Goal: Task Accomplishment & Management: Use online tool/utility

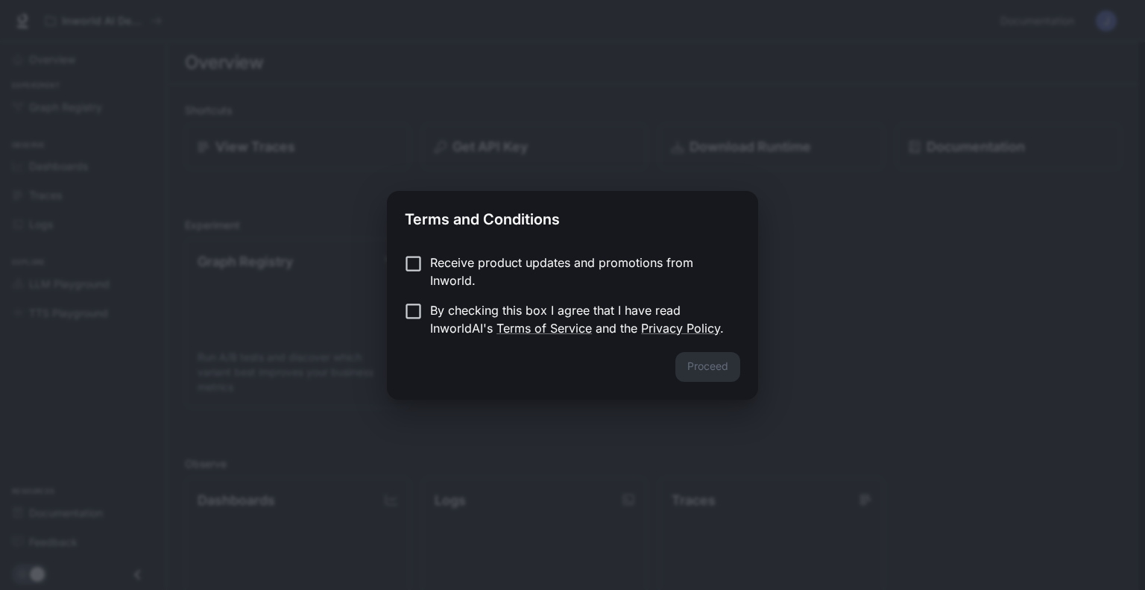
click at [464, 302] on p "By checking this box I agree that I have read InworldAI's Terms of Service and …" at bounding box center [579, 319] width 298 height 36
click at [700, 366] on button "Proceed" at bounding box center [707, 367] width 65 height 30
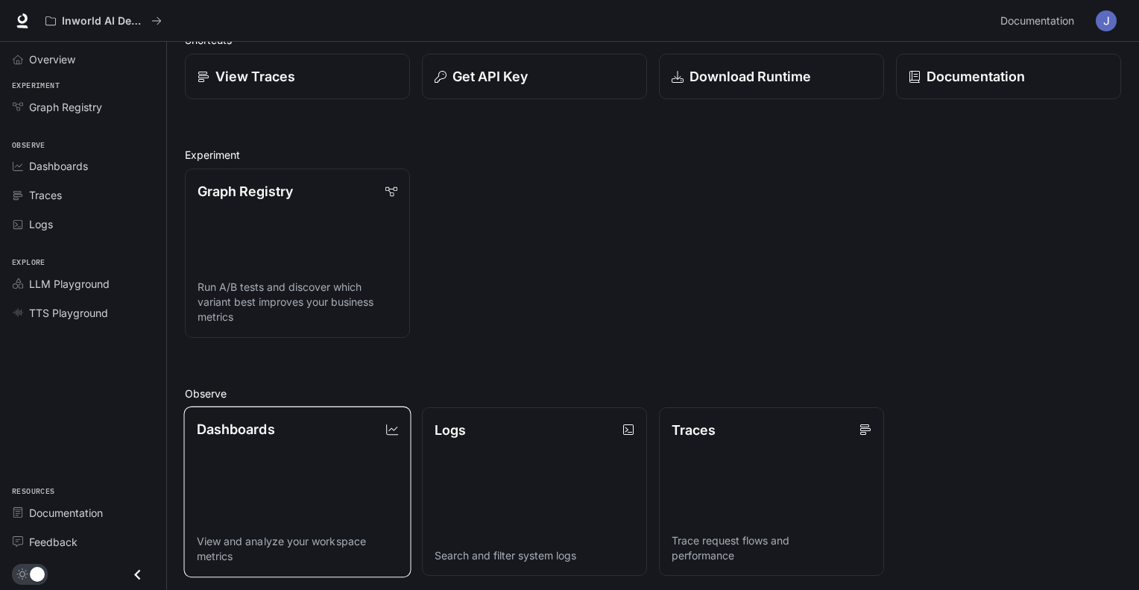
scroll to position [75, 0]
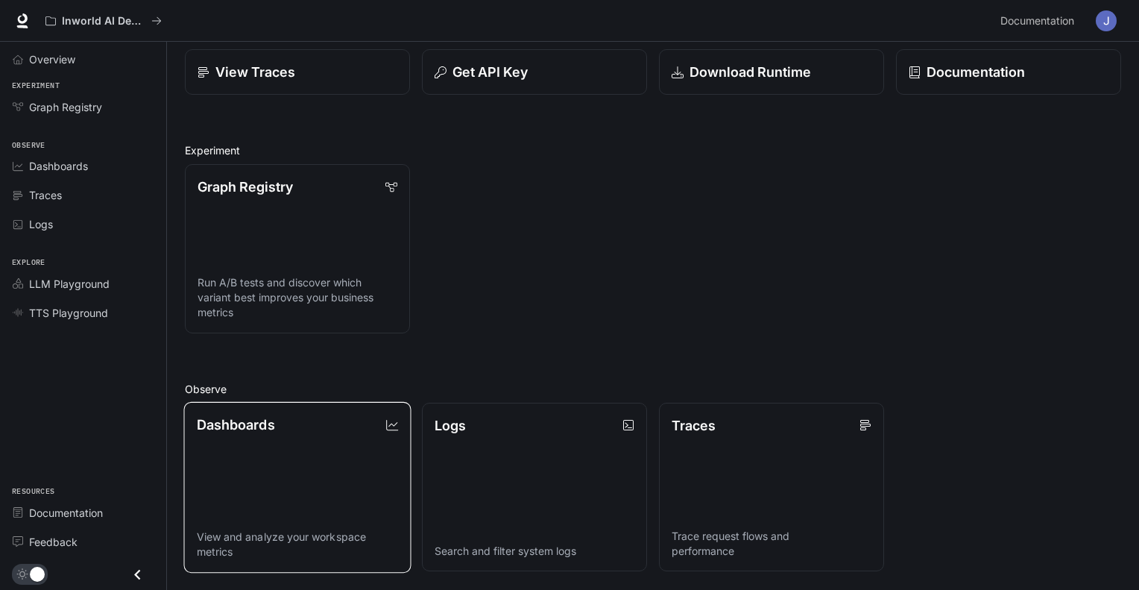
click at [306, 438] on link "Dashboards View and analyze your workspace metrics" at bounding box center [296, 486] width 227 height 171
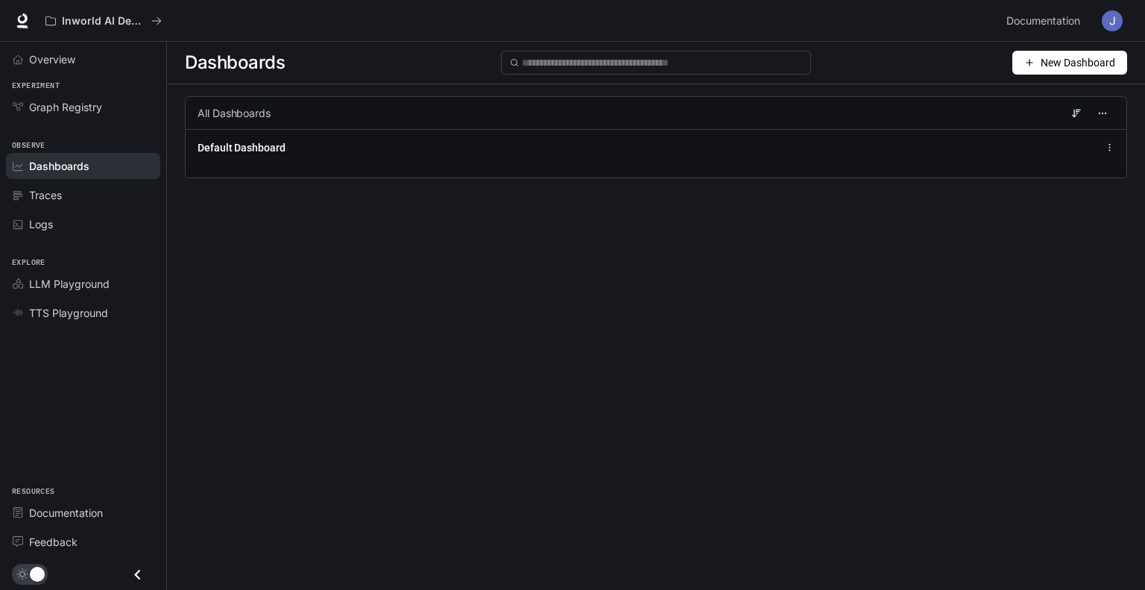
click at [1052, 66] on span "New Dashboard" at bounding box center [1078, 62] width 75 height 16
click at [1052, 92] on div "Create dashboard" at bounding box center [1053, 94] width 124 height 16
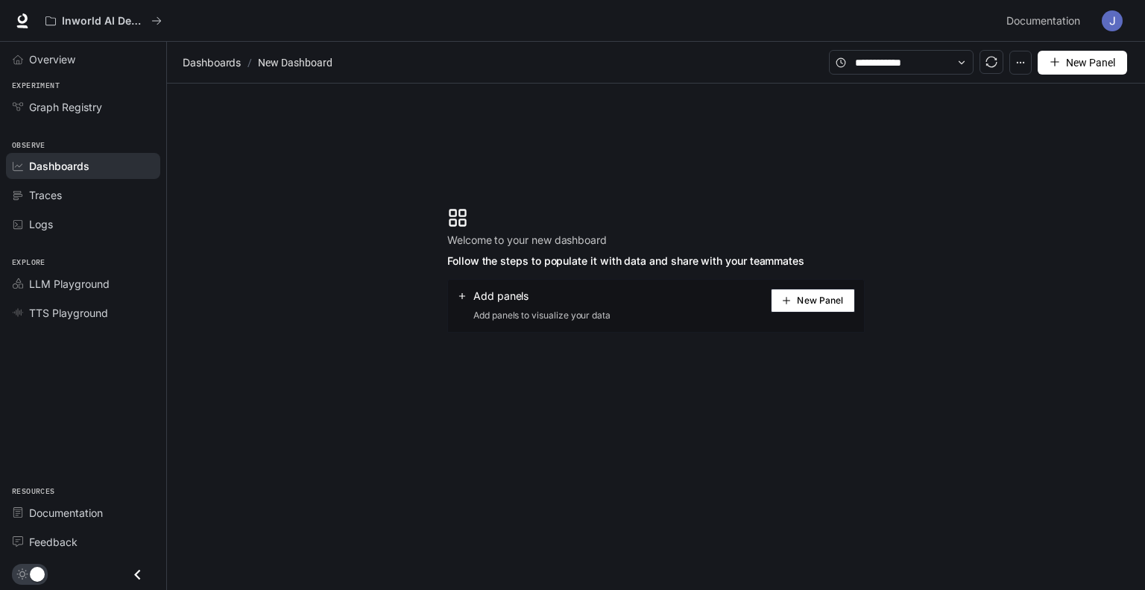
click at [834, 306] on button "New Panel" at bounding box center [813, 301] width 84 height 24
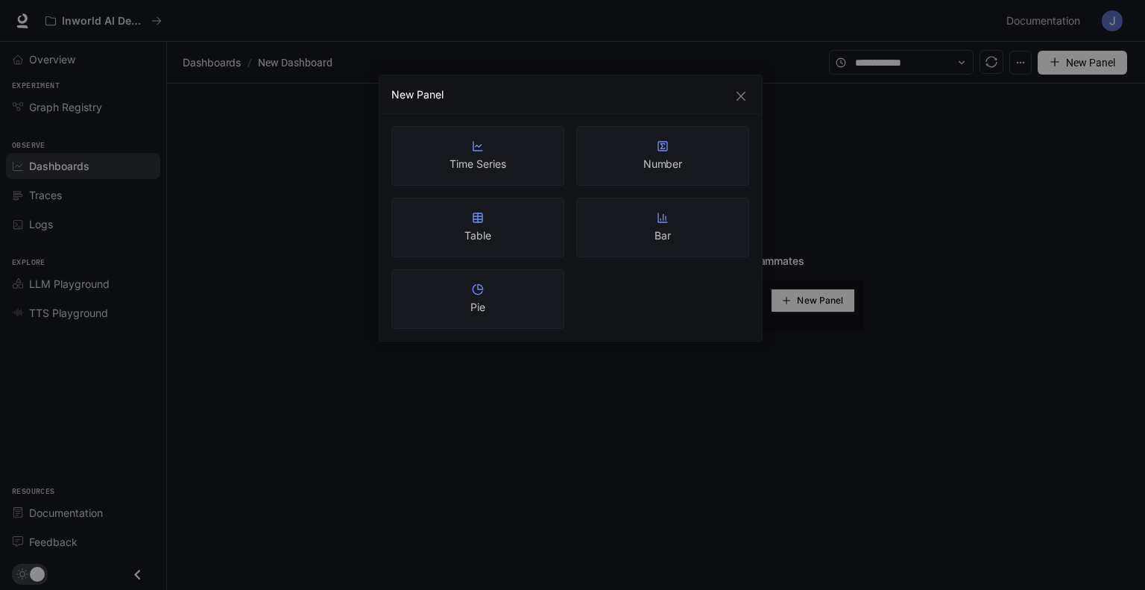
click at [942, 256] on div "New Panel Time Series Number Table Bar Pie" at bounding box center [572, 295] width 1145 height 590
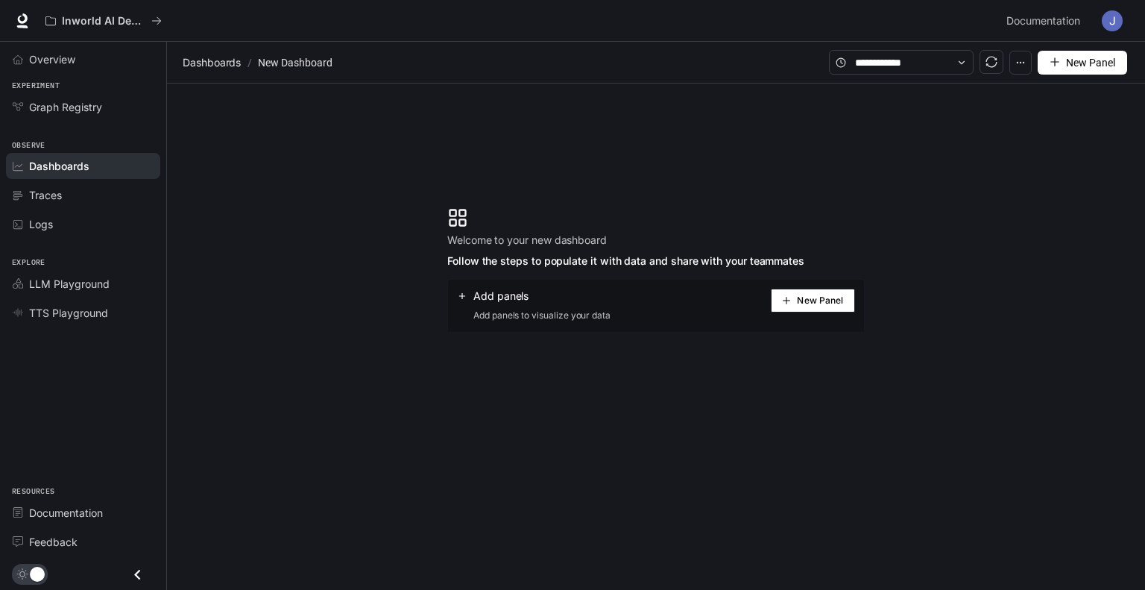
click at [927, 250] on section "Welcome to your new dashboard Follow the steps to populate it with data and sha…" at bounding box center [656, 270] width 978 height 373
click at [49, 60] on span "Overview" at bounding box center [52, 59] width 46 height 16
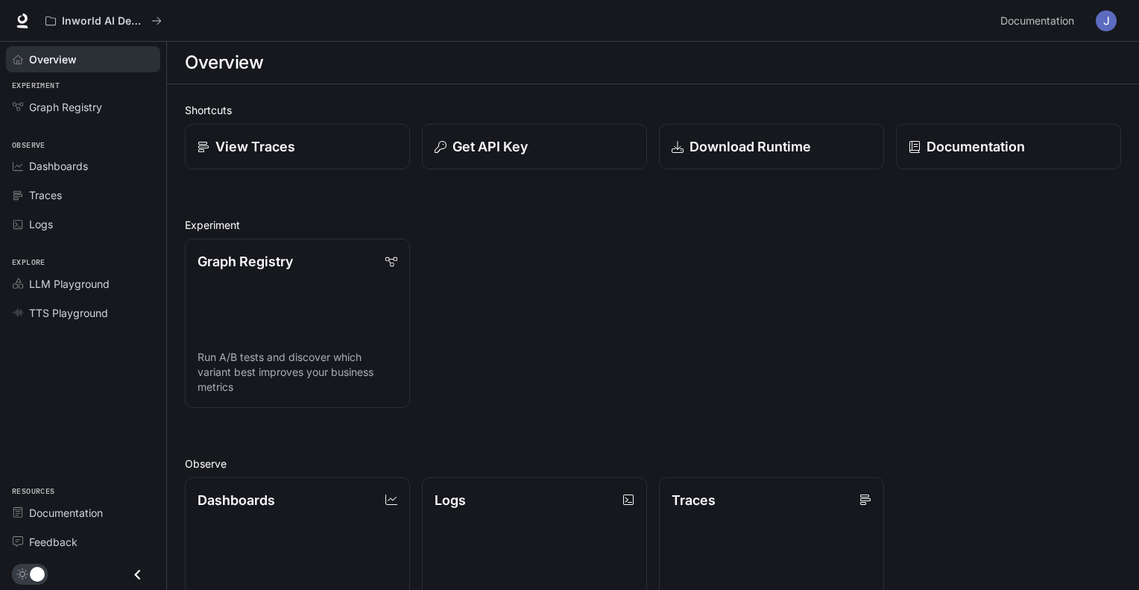
click at [734, 90] on div "Shortcuts View Traces Get API Key Download Runtime Documentation Experiment Gra…" at bounding box center [653, 493] width 972 height 818
click at [730, 130] on link "Download Runtime" at bounding box center [771, 147] width 227 height 46
